Goal: Task Accomplishment & Management: Use online tool/utility

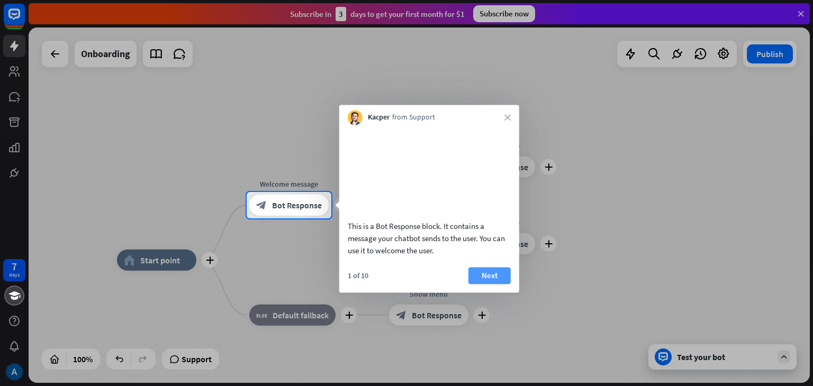
click at [498, 284] on button "Next" at bounding box center [490, 275] width 42 height 17
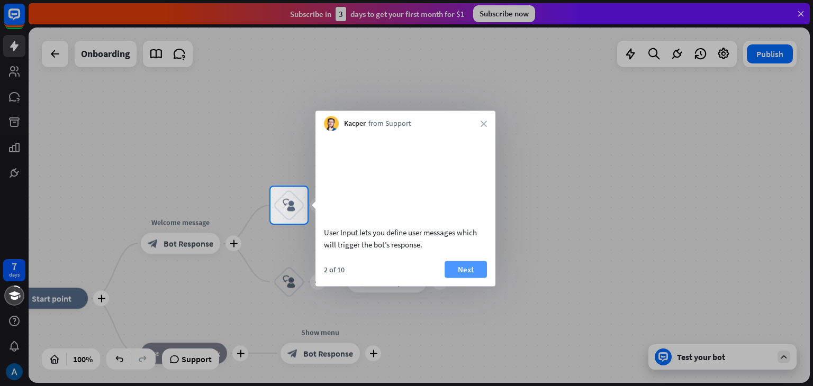
click at [469, 278] on button "Next" at bounding box center [466, 269] width 42 height 17
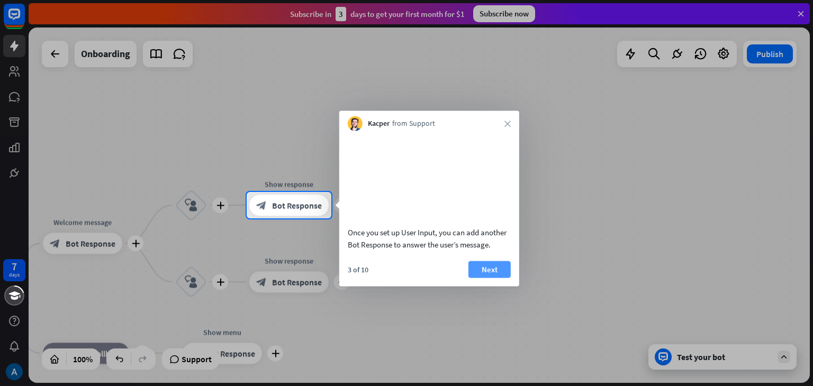
click at [490, 278] on button "Next" at bounding box center [490, 269] width 42 height 17
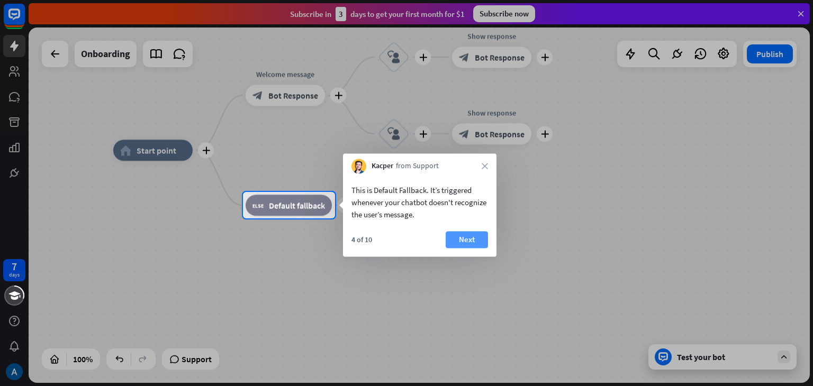
click at [463, 242] on button "Next" at bounding box center [467, 239] width 42 height 17
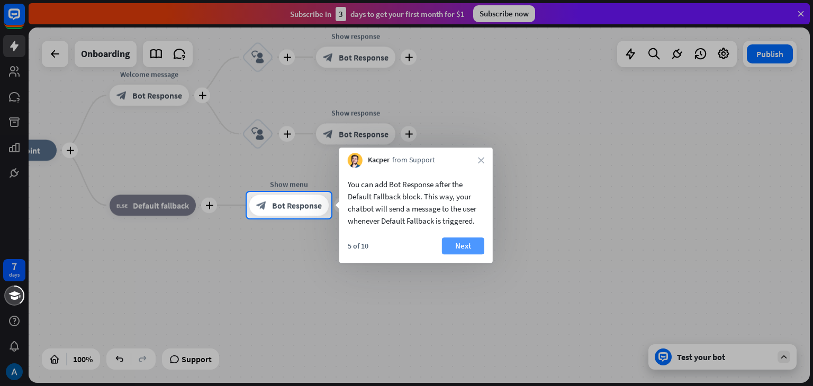
click at [468, 248] on button "Next" at bounding box center [463, 246] width 42 height 17
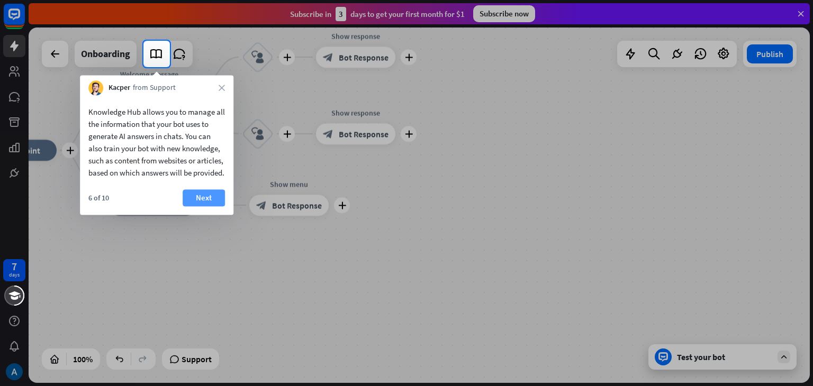
click at [208, 206] on button "Next" at bounding box center [204, 198] width 42 height 17
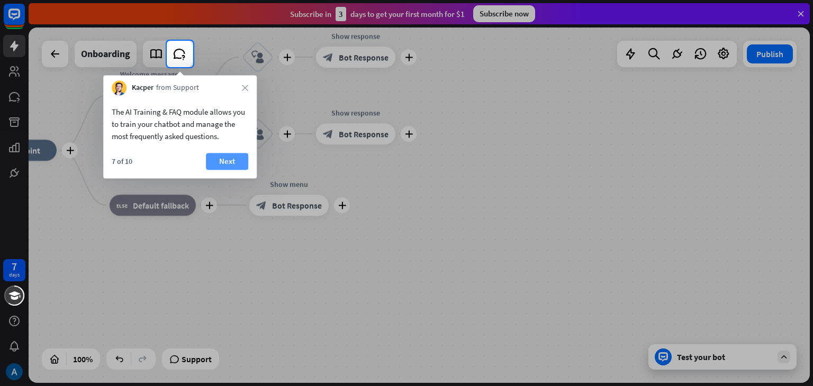
click at [232, 165] on button "Next" at bounding box center [227, 161] width 42 height 17
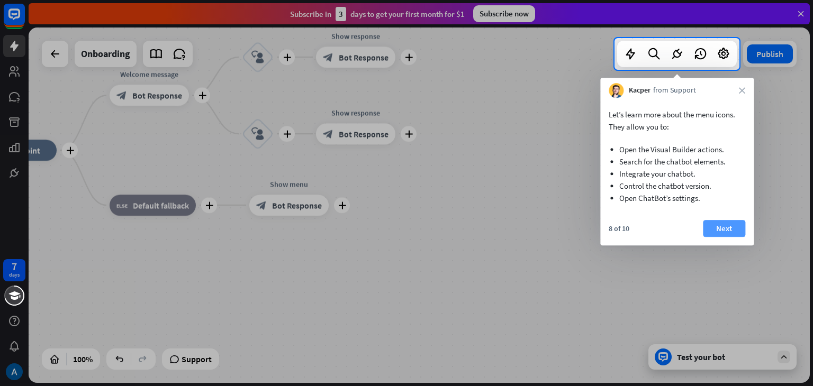
click at [722, 228] on button "Next" at bounding box center [724, 228] width 42 height 17
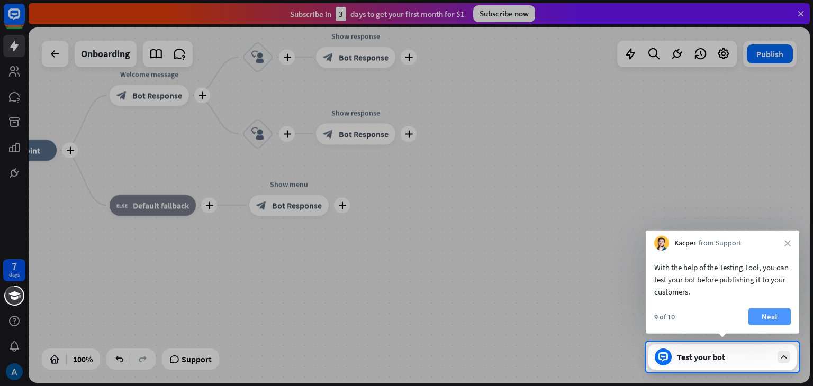
click at [784, 318] on button "Next" at bounding box center [770, 317] width 42 height 17
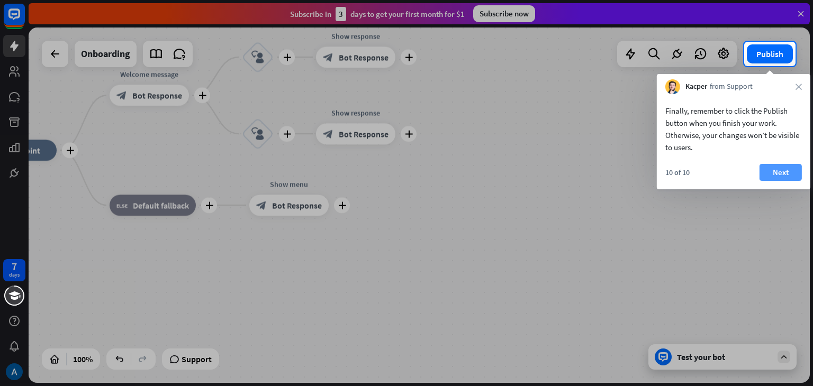
click at [778, 172] on button "Next" at bounding box center [781, 172] width 42 height 17
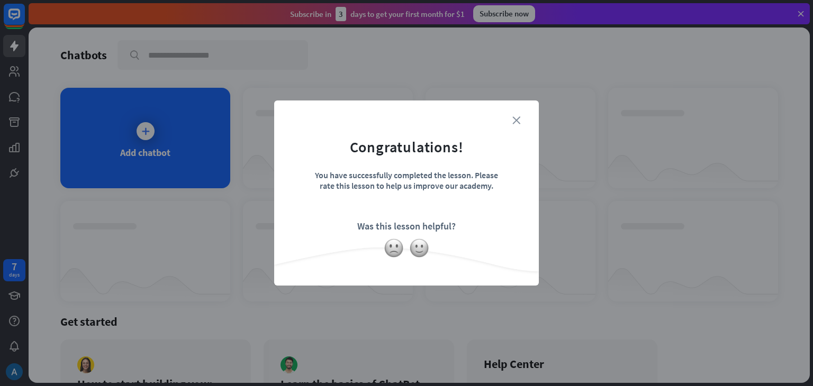
click at [519, 119] on icon "close" at bounding box center [516, 120] width 8 height 8
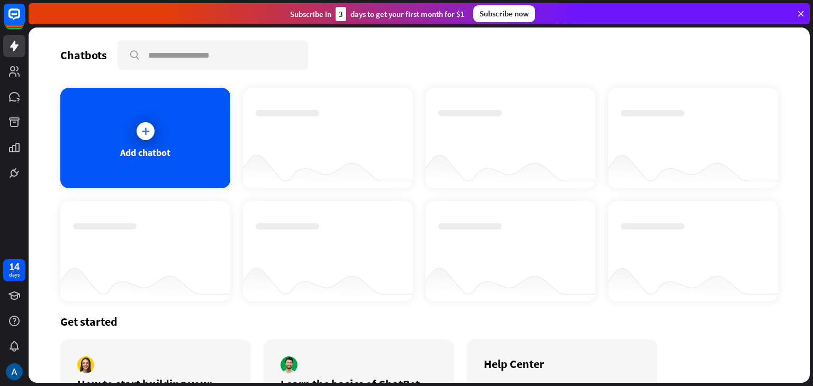
click at [800, 13] on icon at bounding box center [801, 14] width 10 height 10
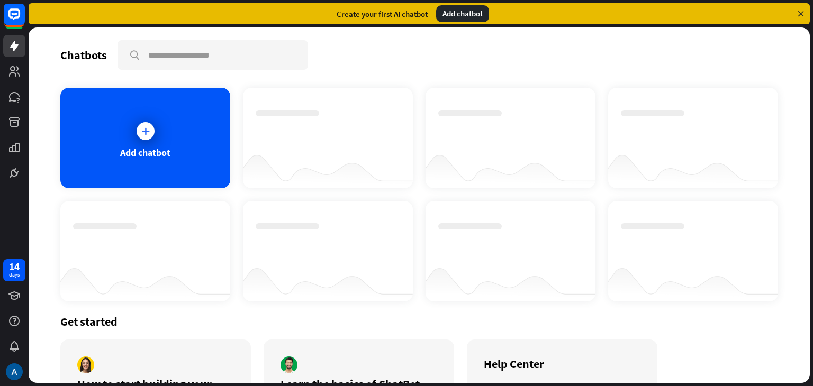
click at [465, 14] on div "Add chatbot" at bounding box center [462, 13] width 53 height 17
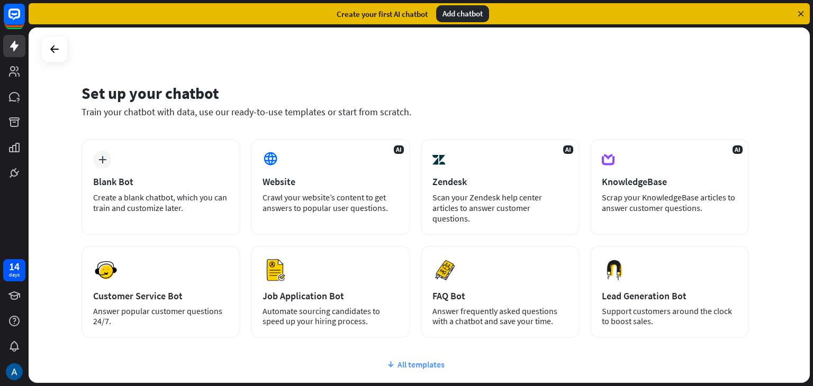
click at [416, 359] on div "All templates" at bounding box center [416, 364] width 668 height 11
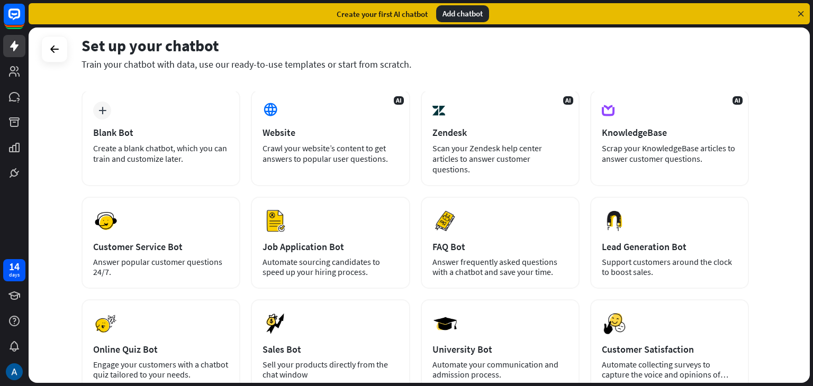
scroll to position [48, 0]
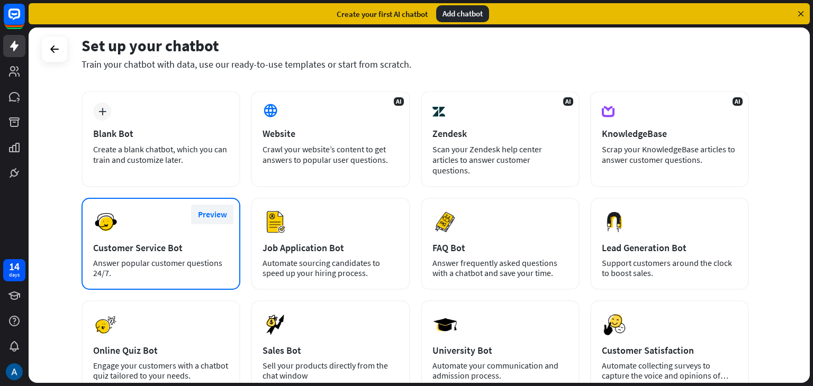
click at [199, 209] on button "Preview" at bounding box center [212, 215] width 42 height 20
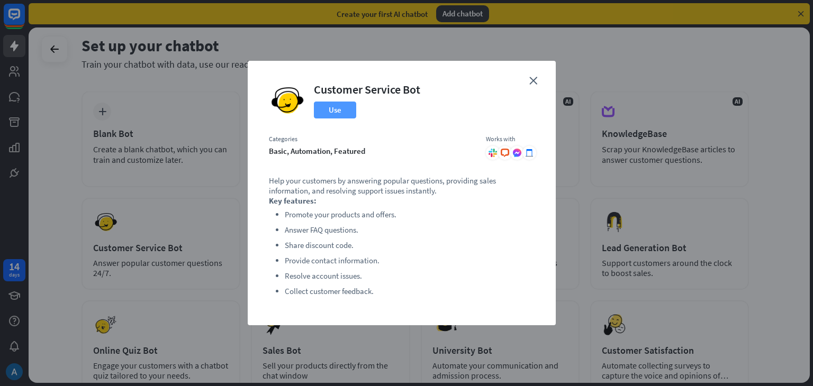
click at [338, 111] on button "Use" at bounding box center [335, 110] width 42 height 17
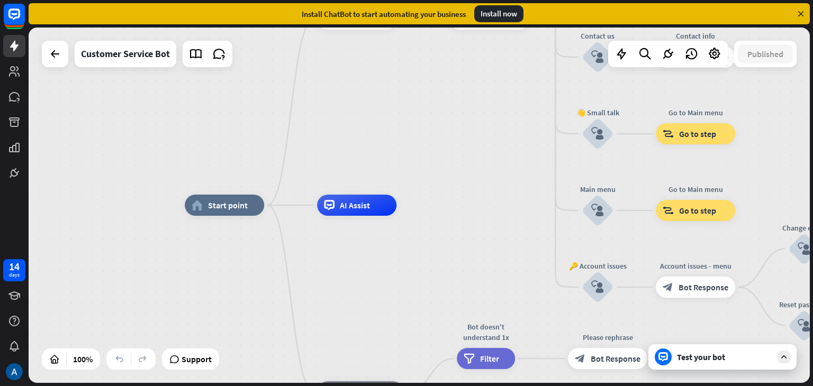
click at [692, 362] on div "Test your bot" at bounding box center [724, 357] width 95 height 11
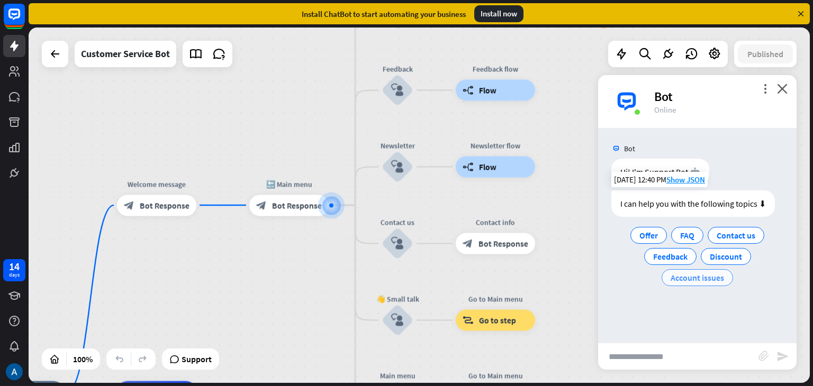
click at [705, 279] on span "Account issues" at bounding box center [697, 278] width 53 height 11
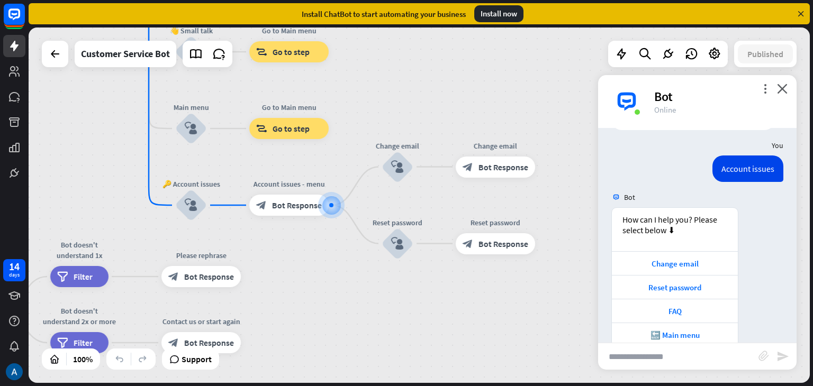
scroll to position [107, 0]
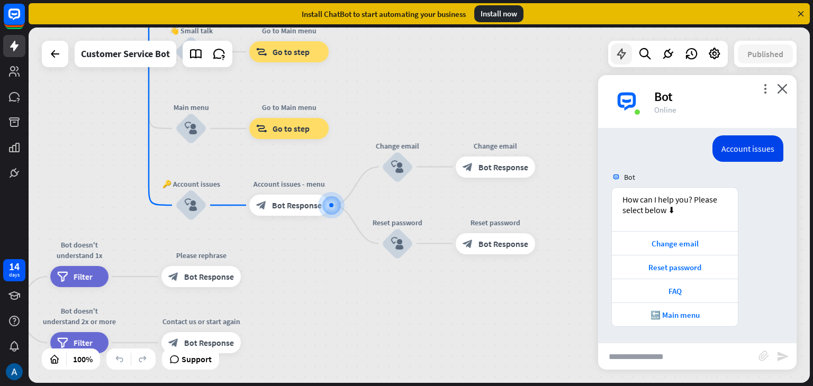
click at [614, 53] on div at bounding box center [621, 53] width 21 height 21
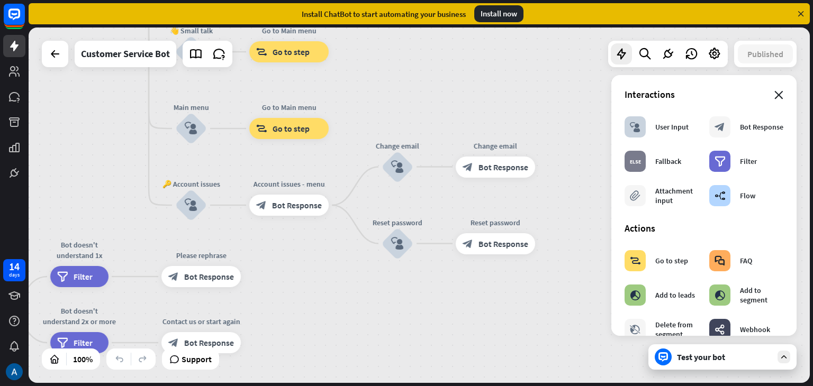
click at [767, 94] on div "Interactions" at bounding box center [704, 94] width 159 height 12
click at [505, 12] on div "Install now" at bounding box center [498, 13] width 49 height 17
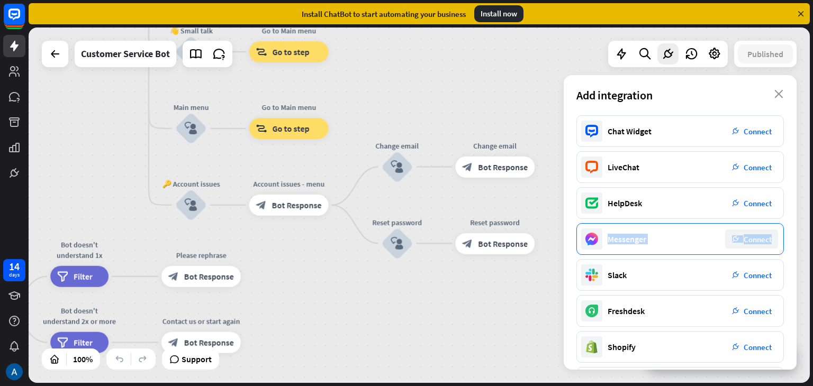
drag, startPoint x: 781, startPoint y: 195, endPoint x: 771, endPoint y: 230, distance: 36.4
click at [771, 230] on div "Chat Widget plug_integration Connect LiveChat plug_integration Connect HelpDesk…" at bounding box center [680, 242] width 233 height 255
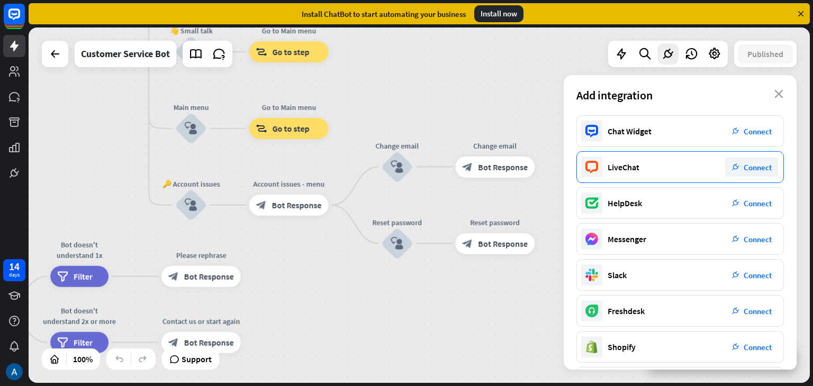
click at [758, 169] on span "Connect" at bounding box center [758, 168] width 28 height 10
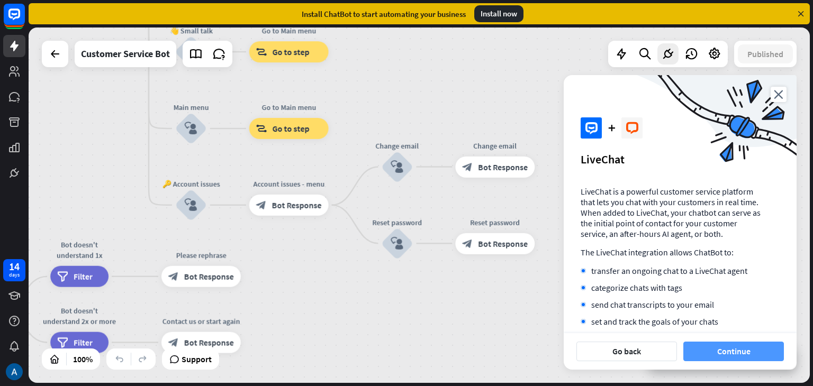
click at [722, 354] on button "Continue" at bounding box center [733, 352] width 101 height 20
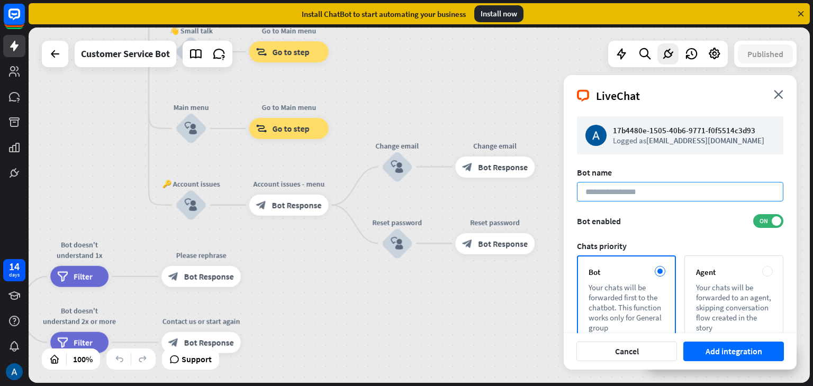
click at [671, 197] on input at bounding box center [680, 192] width 206 height 20
type input "****"
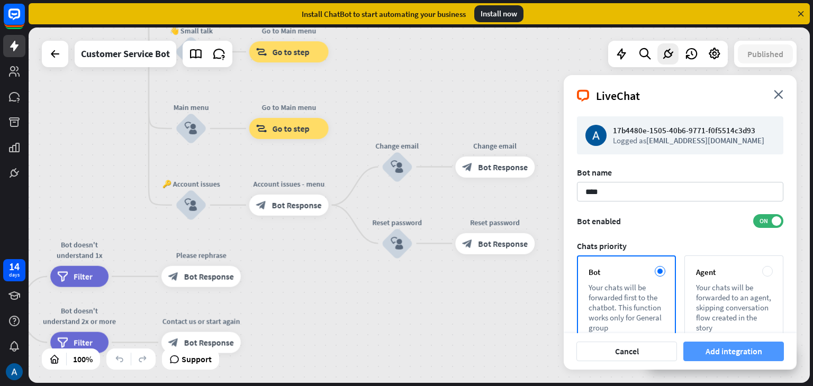
click at [752, 354] on button "Add integration" at bounding box center [733, 352] width 101 height 20
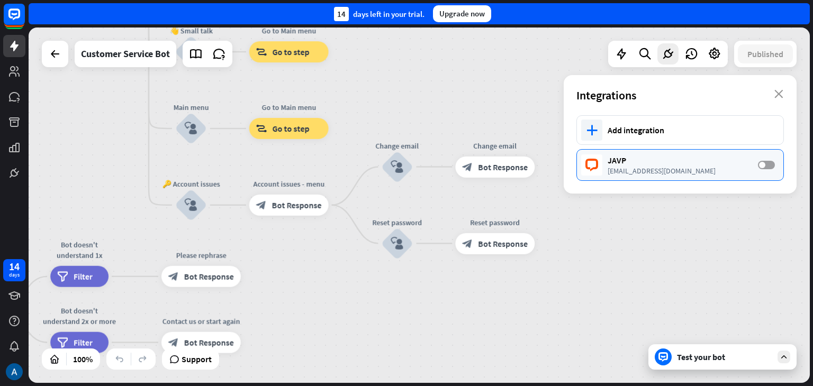
click at [768, 163] on label "OFF" at bounding box center [766, 165] width 17 height 8
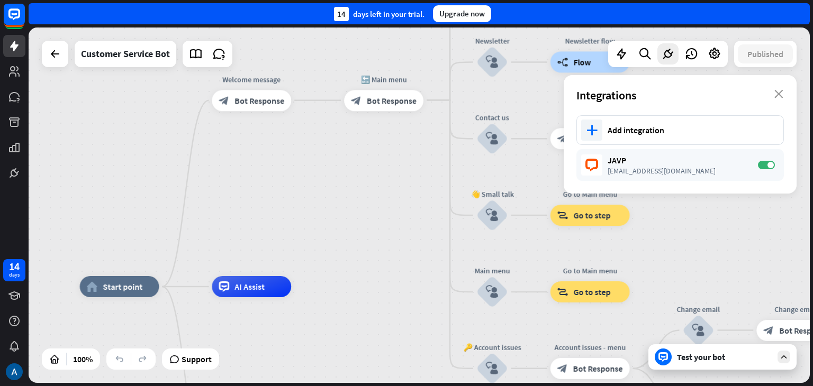
drag, startPoint x: 275, startPoint y: 241, endPoint x: 576, endPoint y: 404, distance: 342.8
click at [576, 386] on html "14 days close Product Help First steps Get started with ChatBot Help Center Fol…" at bounding box center [406, 193] width 813 height 386
click at [302, 104] on div "plus" at bounding box center [304, 101] width 16 height 16
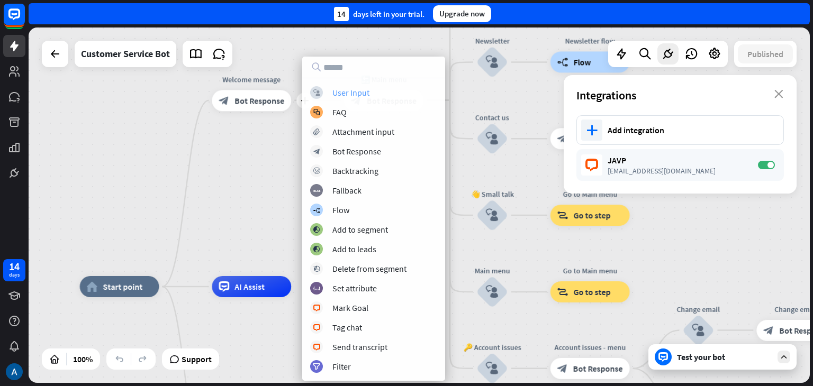
click at [352, 91] on div "User Input" at bounding box center [350, 92] width 37 height 11
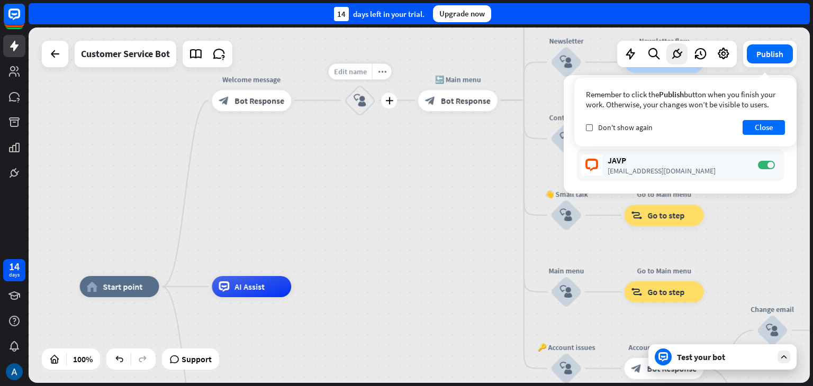
click at [359, 73] on span "Edit name" at bounding box center [350, 72] width 33 height 10
type input "**********"
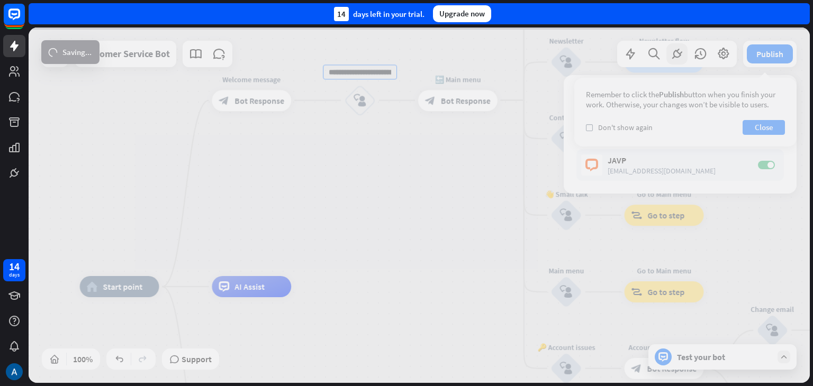
click at [375, 130] on div "**********" at bounding box center [419, 206] width 781 height 356
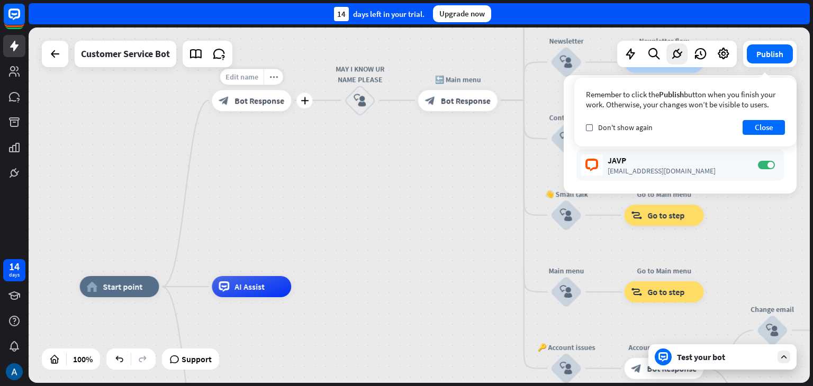
click at [250, 78] on span "Edit name" at bounding box center [242, 77] width 33 height 10
type input "**********"
click at [446, 76] on span "Edit name" at bounding box center [447, 77] width 33 height 10
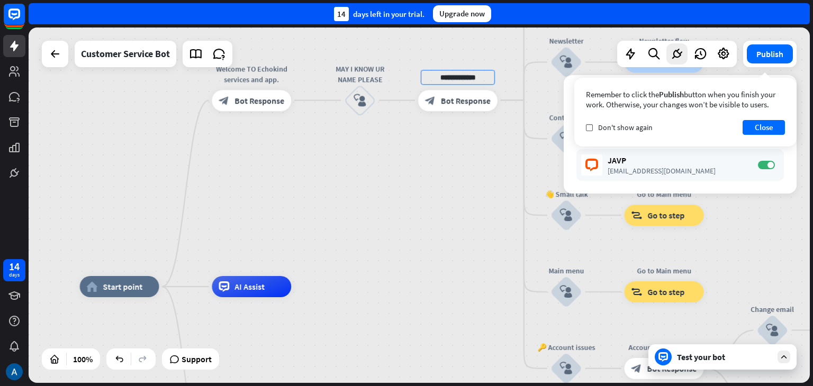
type input "**********"
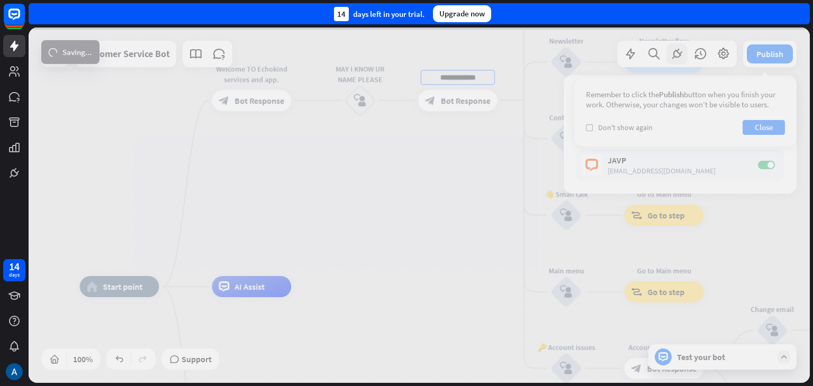
click at [409, 168] on div "**********" at bounding box center [419, 206] width 781 height 356
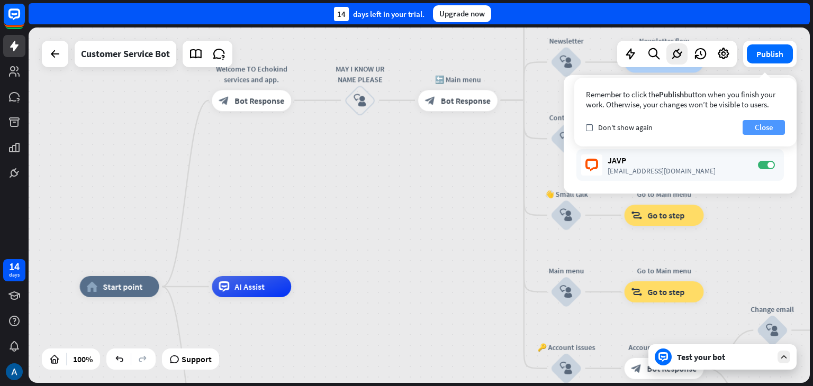
click at [768, 130] on button "Close" at bounding box center [764, 127] width 42 height 15
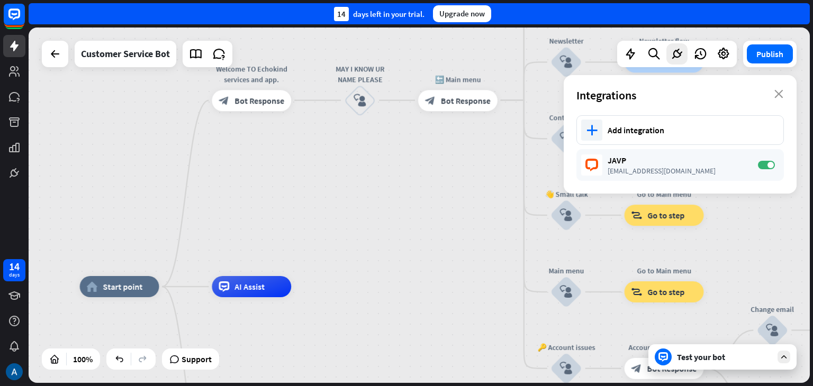
click at [777, 100] on div "Integrations close" at bounding box center [680, 95] width 233 height 40
click at [777, 97] on icon "close" at bounding box center [778, 94] width 9 height 8
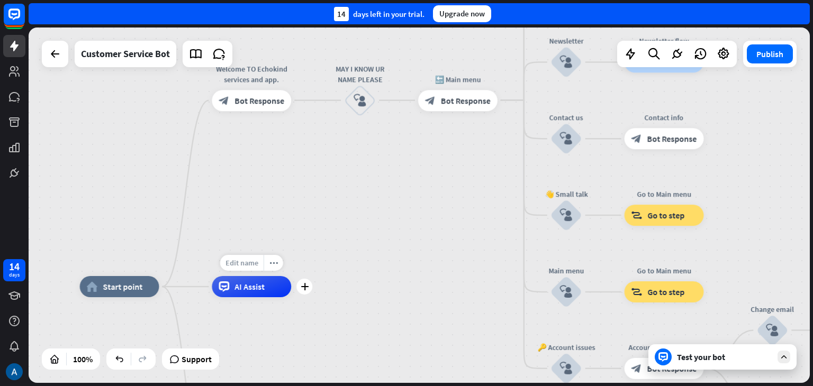
click at [250, 264] on span "Edit name" at bounding box center [242, 263] width 33 height 10
type input "*"
type input "**********"
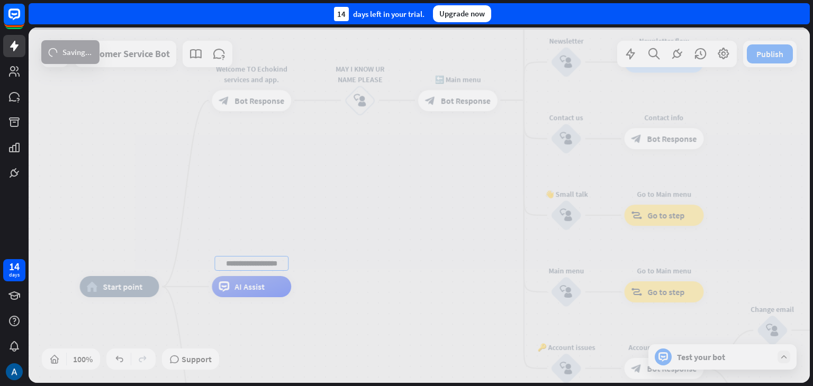
click at [360, 274] on div "home_2 Start point Welcome TO Echokind services and app. block_bot_response Bot…" at bounding box center [419, 206] width 781 height 356
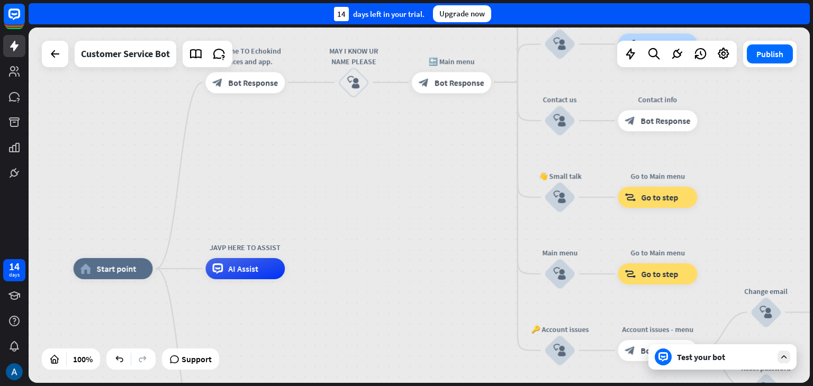
drag, startPoint x: 740, startPoint y: 167, endPoint x: 732, endPoint y: 147, distance: 22.1
click at [732, 147] on div "home_2 Start point Welcome TO Echokind services and app. block_bot_response Bot…" at bounding box center [419, 206] width 781 height 356
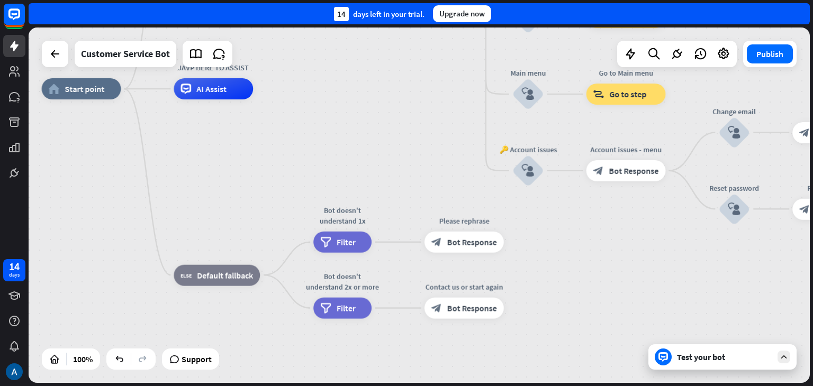
drag, startPoint x: 741, startPoint y: 182, endPoint x: 714, endPoint y: 21, distance: 163.2
click at [714, 21] on div "close Product Help First steps Get started with ChatBot Help Center Follow step…" at bounding box center [421, 193] width 785 height 386
click at [212, 258] on div "Edit name" at bounding box center [206, 251] width 43 height 16
type input "**********"
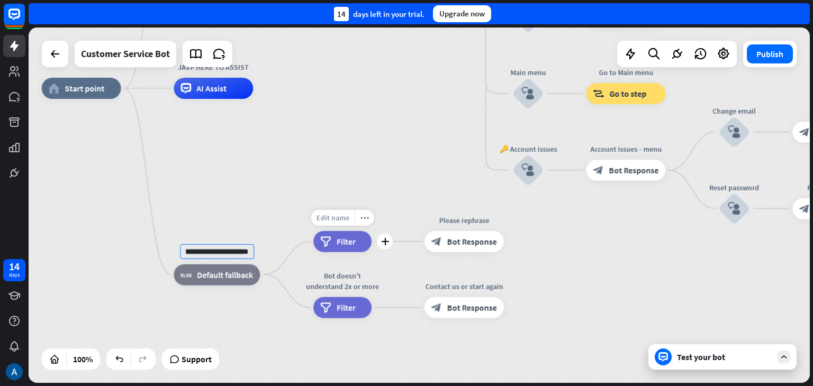
scroll to position [0, 0]
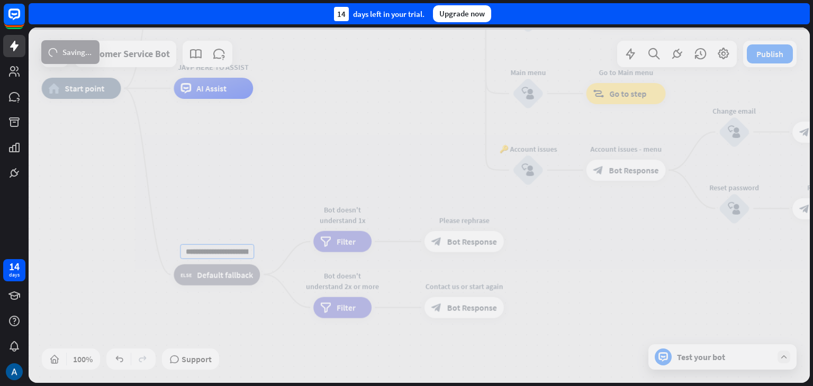
click at [348, 220] on div "home_2 Start point Welcome TO Echokind services and app. block_bot_response Bot…" at bounding box center [419, 206] width 781 height 356
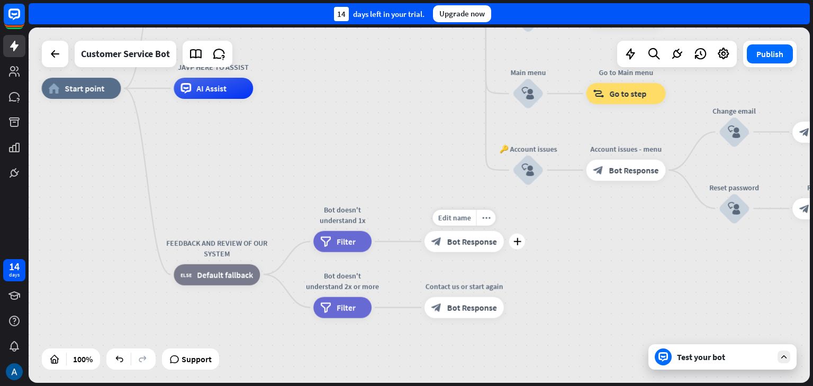
click at [457, 231] on div "Edit name more_horiz plus block_bot_response Bot Response" at bounding box center [464, 241] width 79 height 21
click at [464, 218] on span "Edit name" at bounding box center [454, 218] width 33 height 10
click at [456, 287] on span "Edit name" at bounding box center [454, 285] width 33 height 10
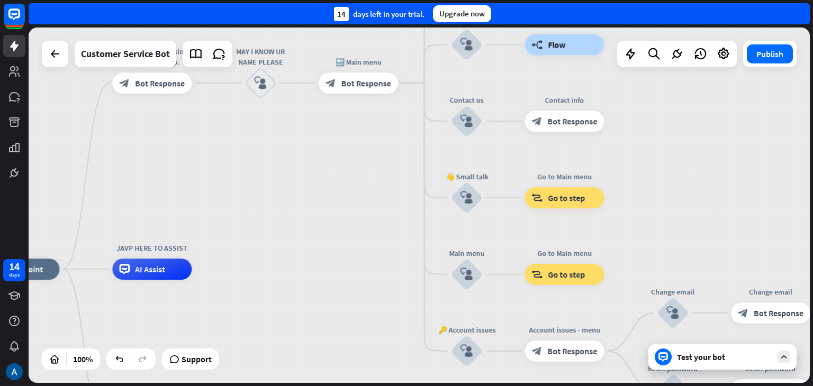
drag, startPoint x: 601, startPoint y: 230, endPoint x: 539, endPoint y: 410, distance: 190.8
click at [539, 386] on html "14 days close Product Help First steps Get started with ChatBot Help Center Fol…" at bounding box center [406, 193] width 813 height 386
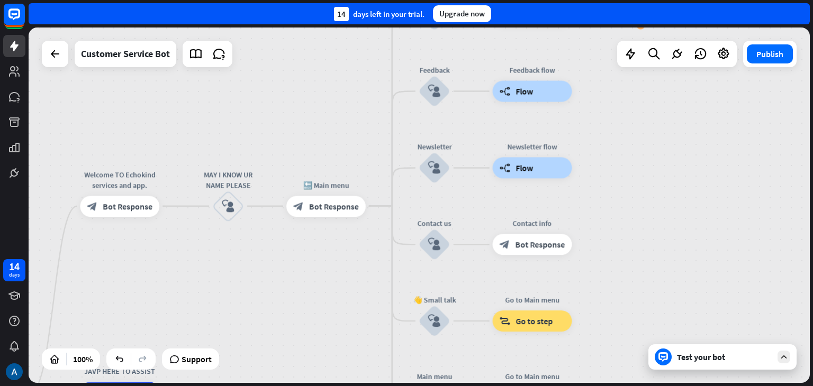
drag, startPoint x: 644, startPoint y: 174, endPoint x: 612, endPoint y: 298, distance: 127.9
click at [612, 298] on div "home_2 Start point Welcome TO Echokind services and app. block_bot_response Bot…" at bounding box center [419, 206] width 781 height 356
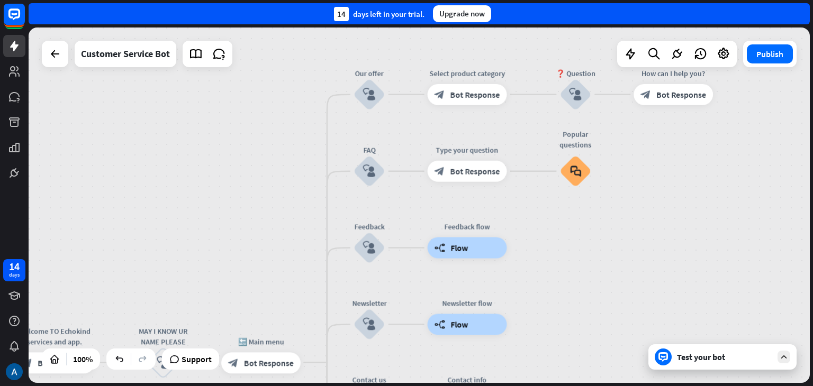
drag, startPoint x: 629, startPoint y: 153, endPoint x: 564, endPoint y: 310, distance: 169.7
click at [564, 310] on div "home_2 Start point Welcome TO Echokind services and app. block_bot_response Bot…" at bounding box center [419, 206] width 781 height 356
click at [367, 69] on span "Edit name" at bounding box center [359, 66] width 33 height 10
type input "**********"
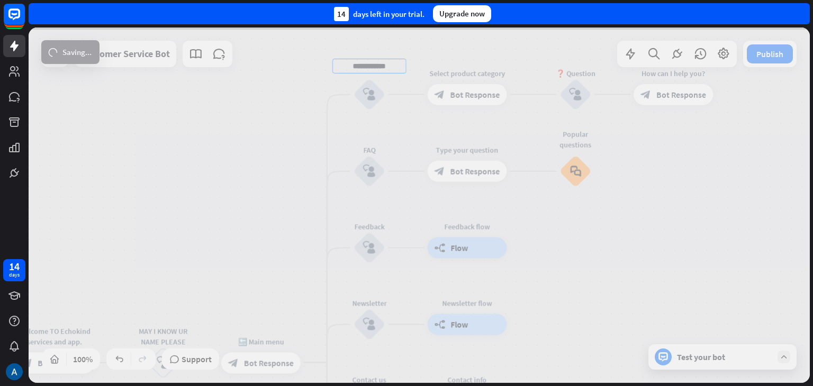
click at [371, 295] on div "**********" at bounding box center [419, 206] width 781 height 356
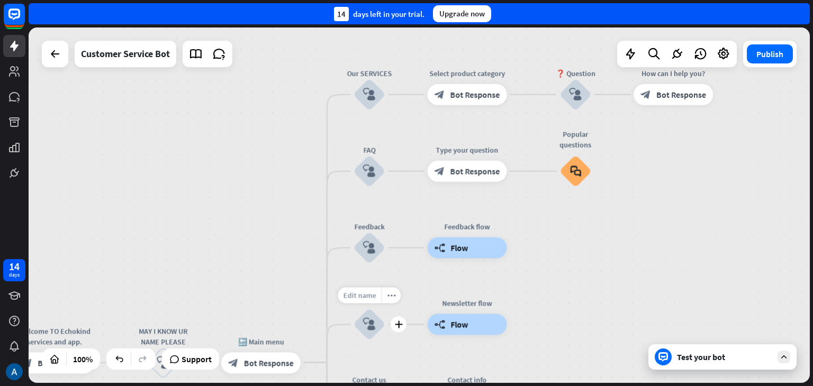
click at [371, 295] on span "Edit name" at bounding box center [359, 296] width 33 height 10
type input "*"
type input "**********"
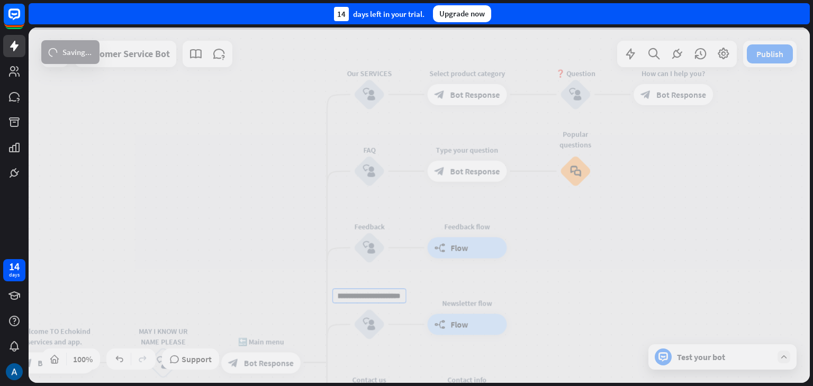
scroll to position [0, 0]
click at [460, 308] on div "**********" at bounding box center [419, 206] width 781 height 356
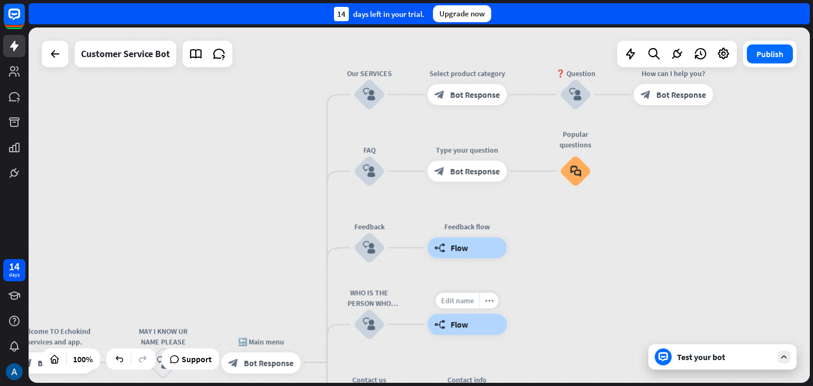
click at [468, 298] on span "Edit name" at bounding box center [457, 301] width 33 height 10
type input "*"
type input "**********"
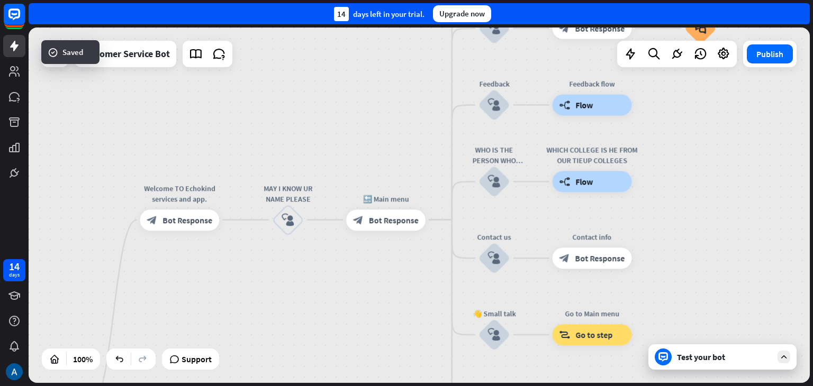
drag, startPoint x: 637, startPoint y: 212, endPoint x: 762, endPoint y: 69, distance: 189.8
click at [762, 69] on div "home_2 Start point Welcome TO Echokind services and app. block_bot_response Bot…" at bounding box center [419, 206] width 781 height 356
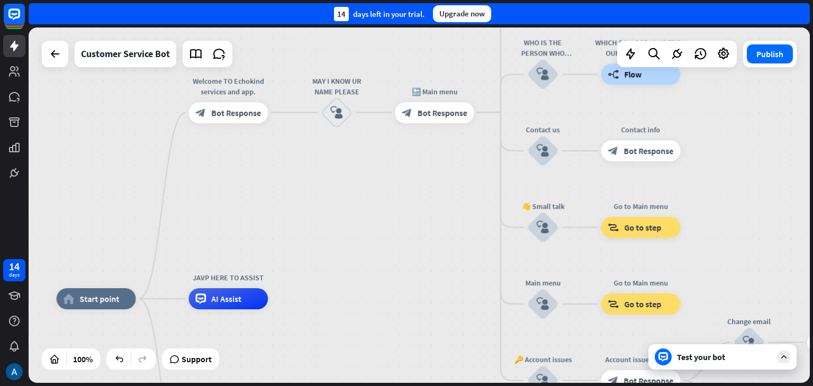
drag, startPoint x: 713, startPoint y: 152, endPoint x: 762, endPoint y: 41, distance: 122.3
click at [762, 41] on div "home_2 Start point Welcome TO Echokind services and app. block_bot_response Bot…" at bounding box center [419, 206] width 781 height 356
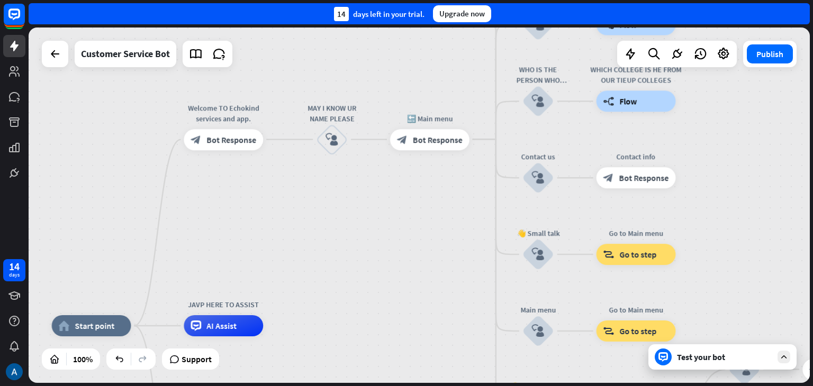
drag, startPoint x: 439, startPoint y: 218, endPoint x: 433, endPoint y: 249, distance: 31.8
click at [433, 249] on div "home_2 Start point Welcome TO Echokind services and app. block_bot_response Bot…" at bounding box center [419, 206] width 781 height 356
click at [364, 140] on icon "plus" at bounding box center [361, 139] width 8 height 7
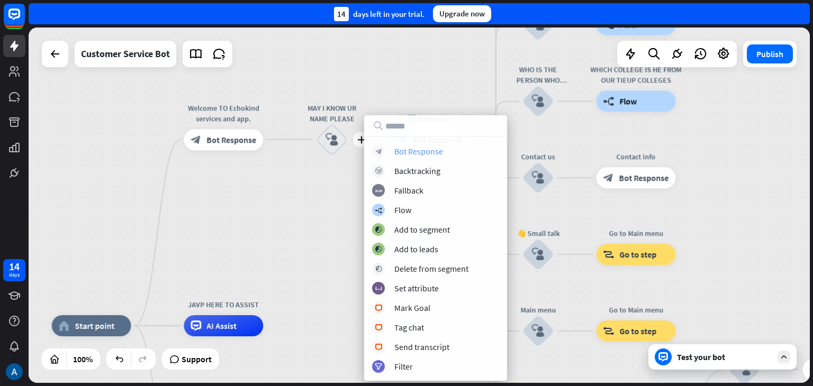
click at [438, 152] on div "Bot Response" at bounding box center [418, 151] width 49 height 11
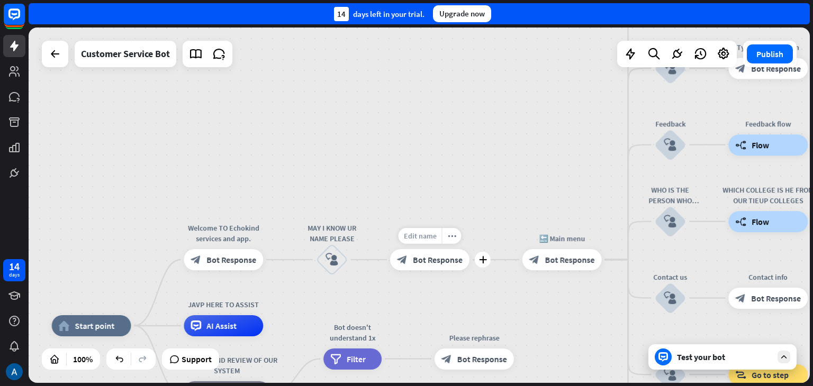
click at [431, 233] on span "Edit name" at bounding box center [419, 236] width 33 height 10
type input "*"
type input "**********"
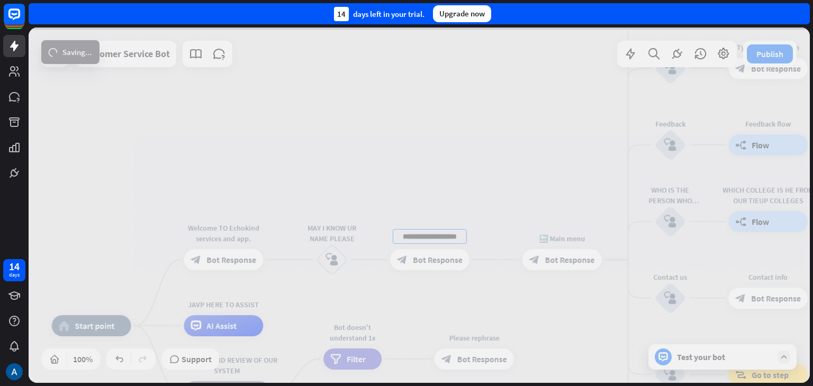
scroll to position [0, 0]
click at [688, 362] on div "**********" at bounding box center [419, 206] width 781 height 356
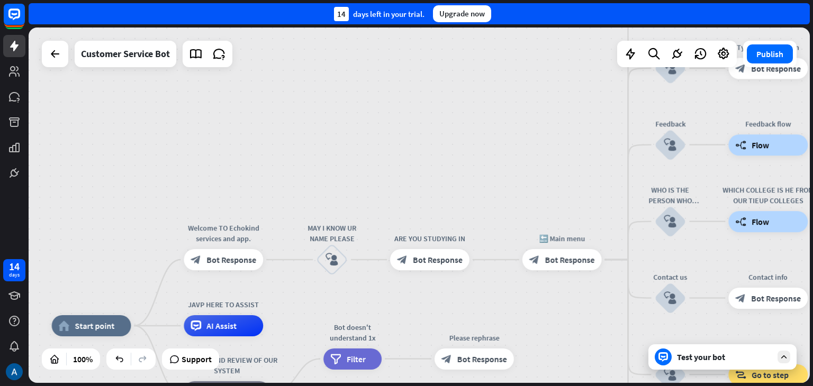
drag, startPoint x: 787, startPoint y: 356, endPoint x: 774, endPoint y: 362, distance: 14.3
click at [774, 362] on div "Test your bot" at bounding box center [722, 357] width 148 height 25
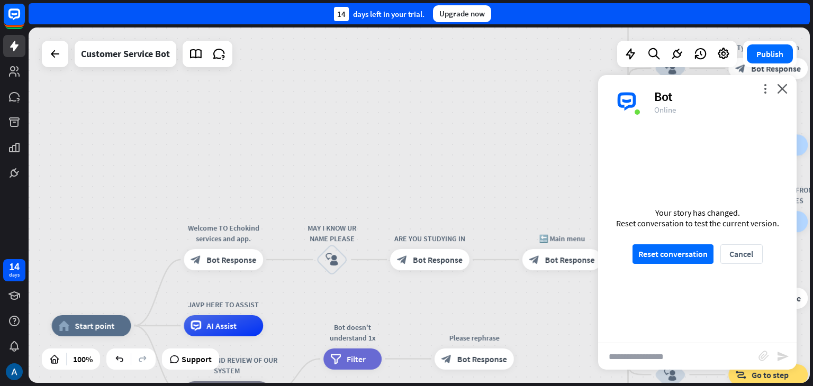
click at [701, 351] on input "text" at bounding box center [678, 357] width 160 height 26
click at [680, 250] on button "Reset conversation" at bounding box center [673, 255] width 81 height 20
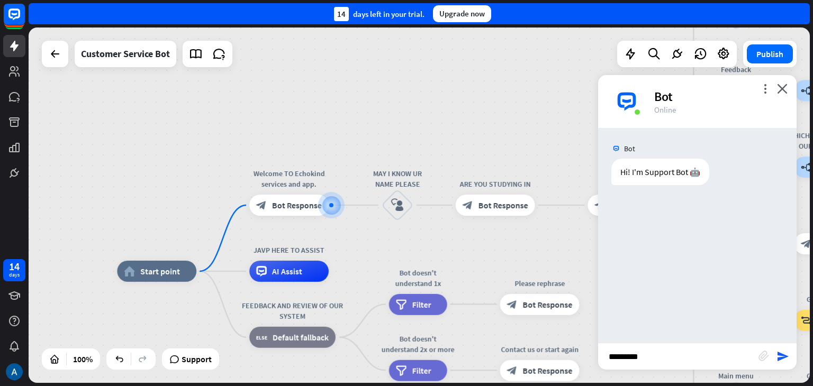
click at [659, 357] on input "*********" at bounding box center [678, 357] width 160 height 26
type input "*****"
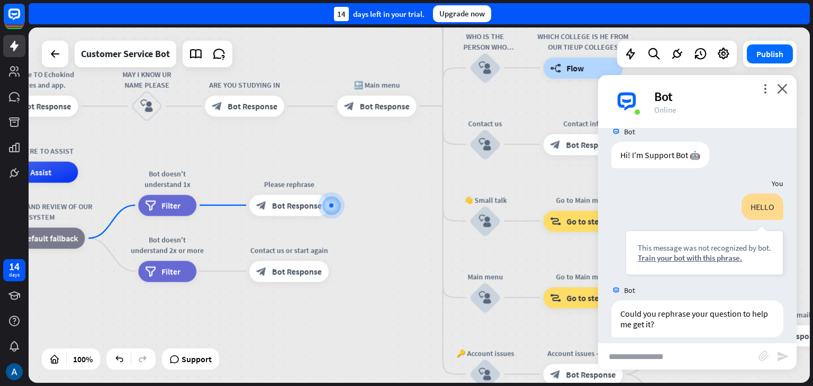
scroll to position [28, 0]
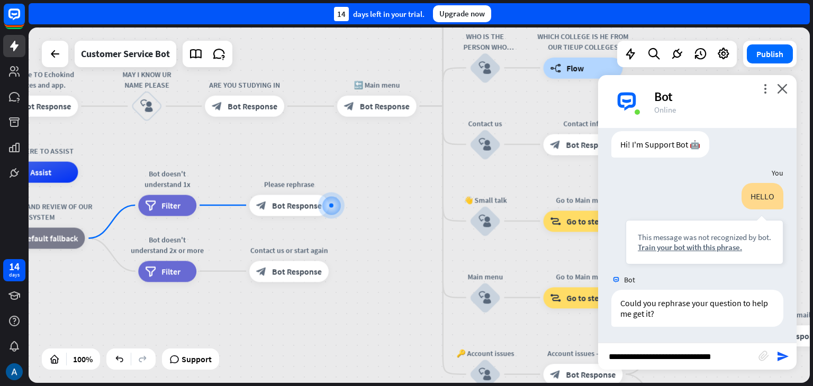
type input "**********"
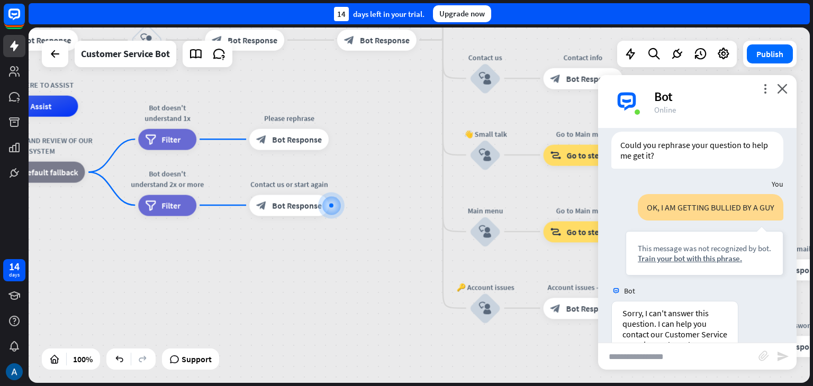
scroll to position [283, 0]
